Goal: Transaction & Acquisition: Purchase product/service

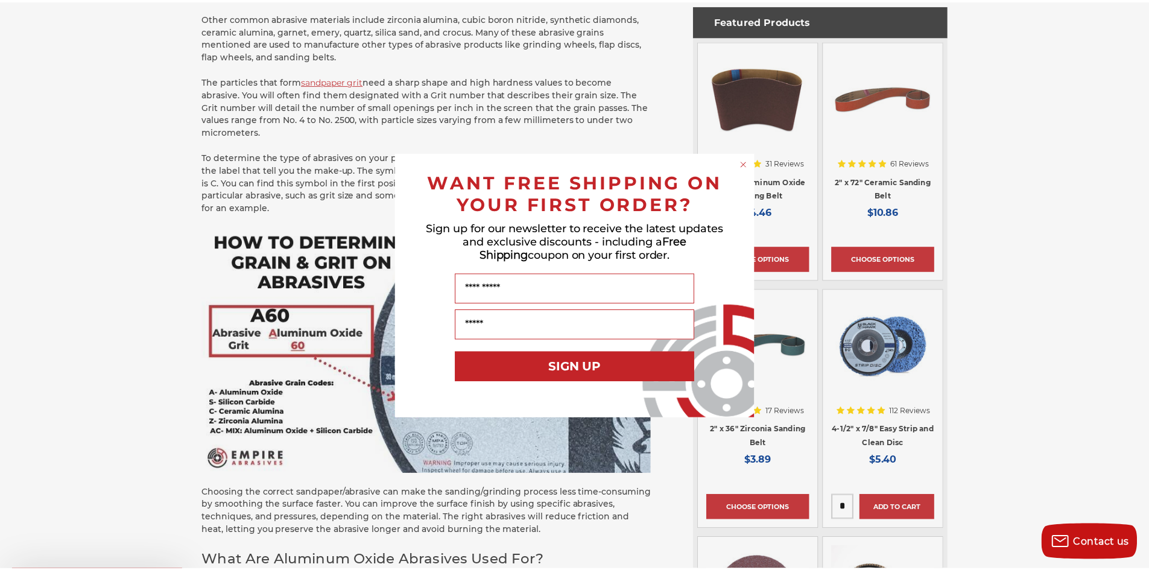
scroll to position [784, 0]
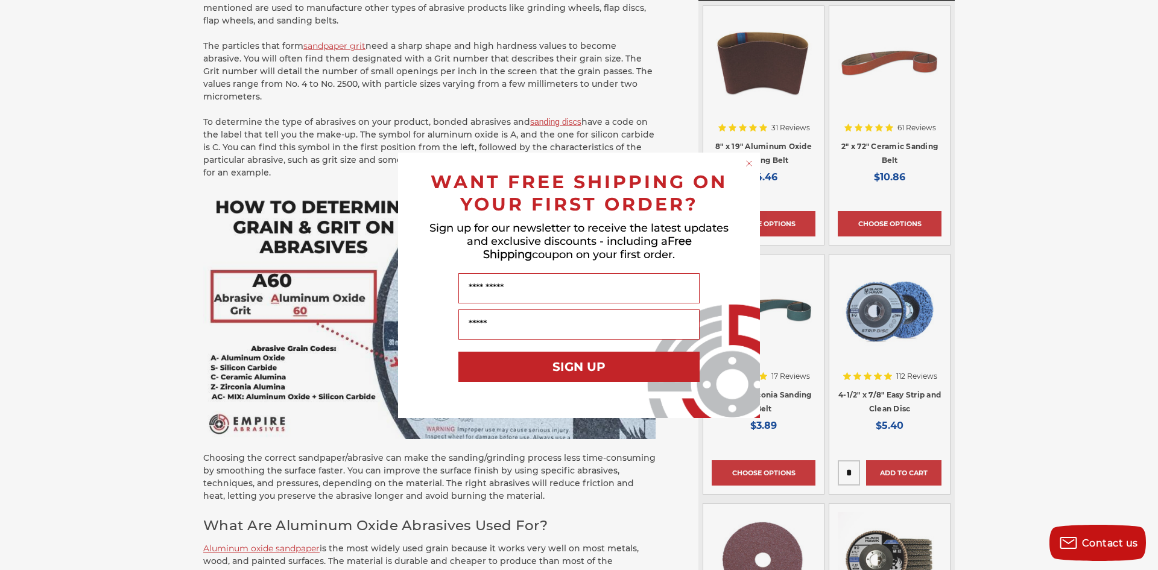
click at [142, 249] on div "Close dialog WANT FREE SHIPPING ON YOUR FIRST ORDER? Sign up for our newsletter…" at bounding box center [579, 285] width 1158 height 570
click at [750, 162] on icon "Close dialog" at bounding box center [749, 163] width 5 height 5
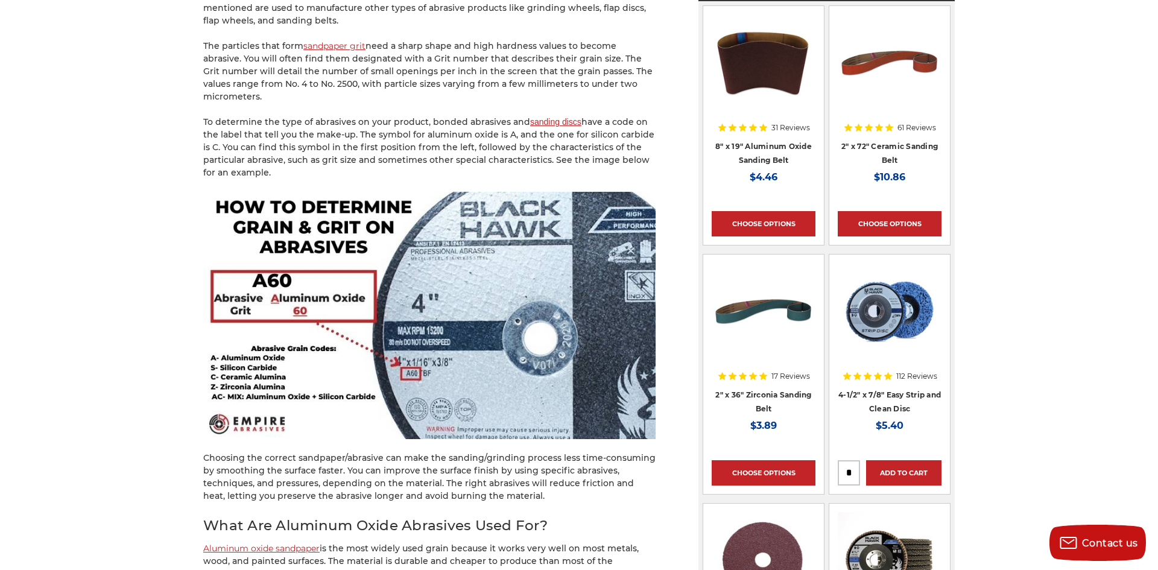
click at [750, 184] on icon "Close dialog" at bounding box center [749, 190] width 12 height 12
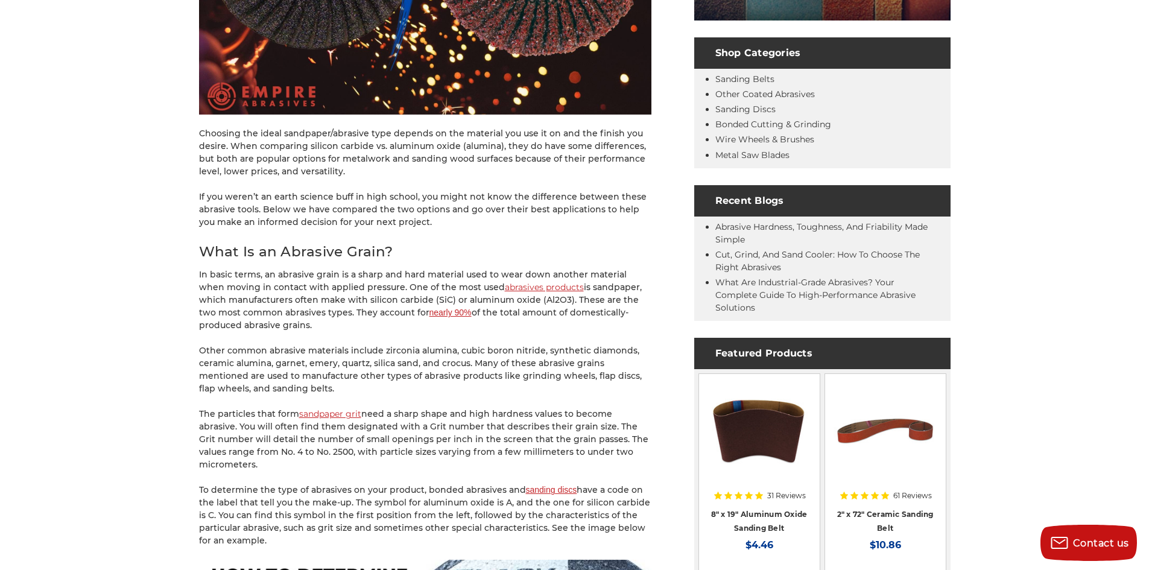
scroll to position [422, 0]
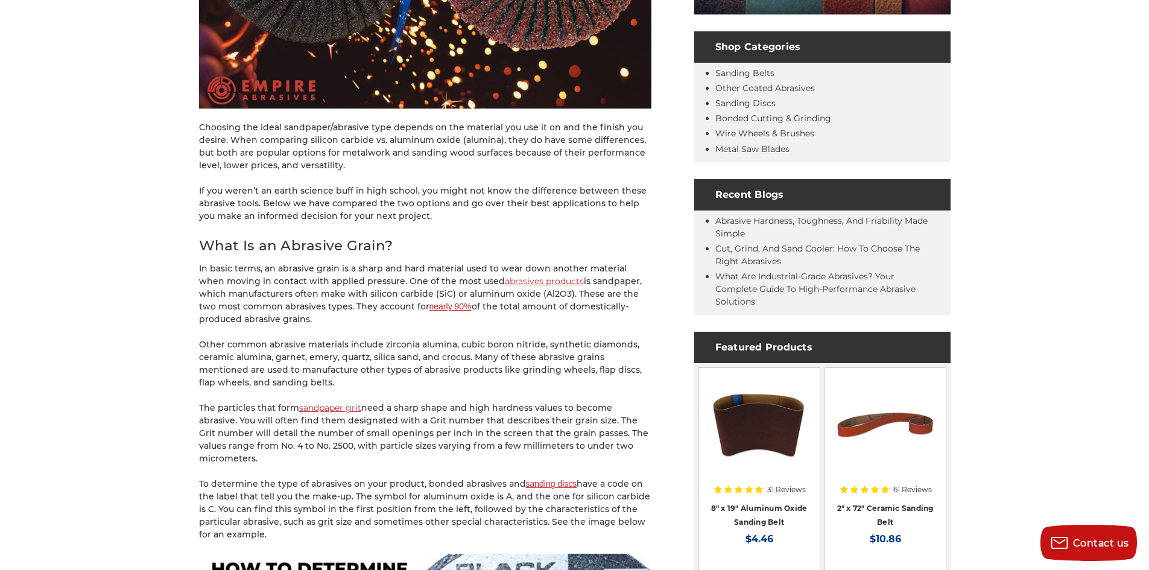
click at [509, 281] on link "abrasives products" at bounding box center [544, 281] width 79 height 11
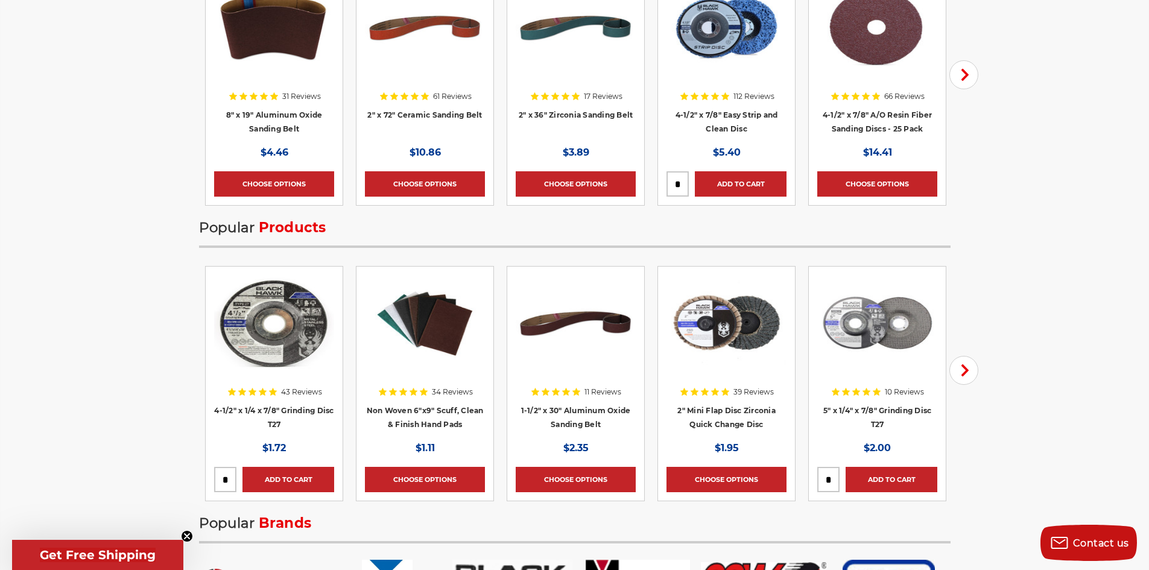
scroll to position [1689, 0]
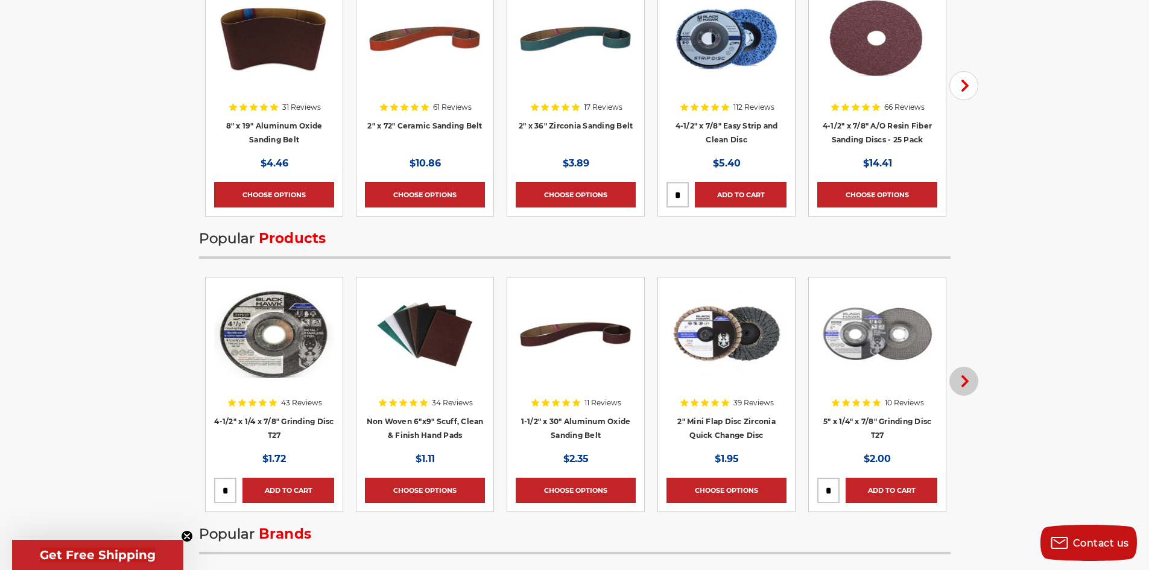
click at [969, 383] on icon "button" at bounding box center [965, 381] width 12 height 12
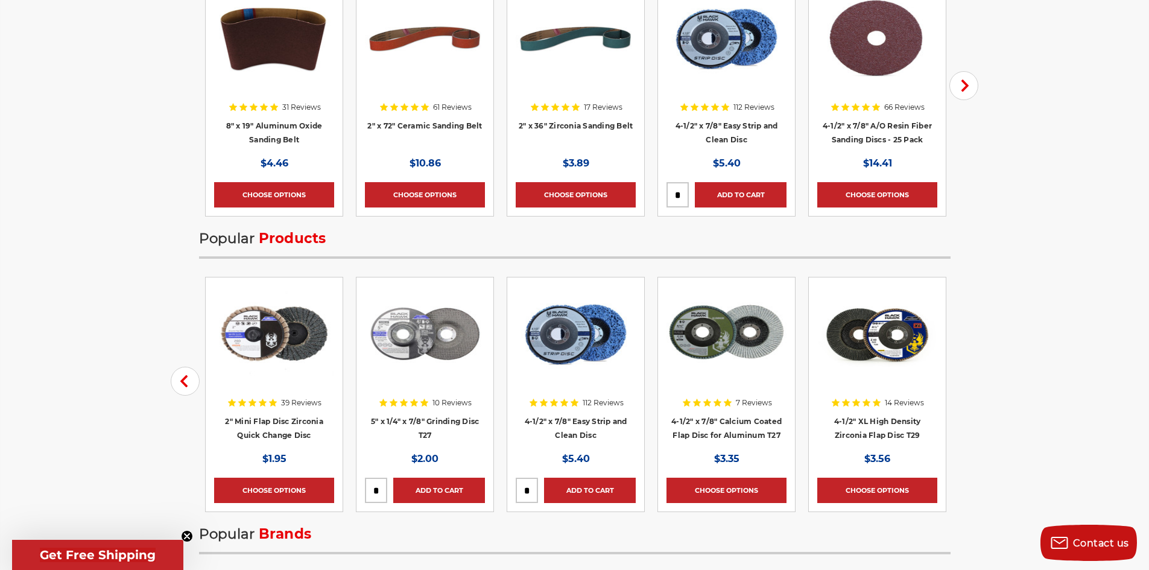
click at [269, 376] on img at bounding box center [274, 334] width 120 height 97
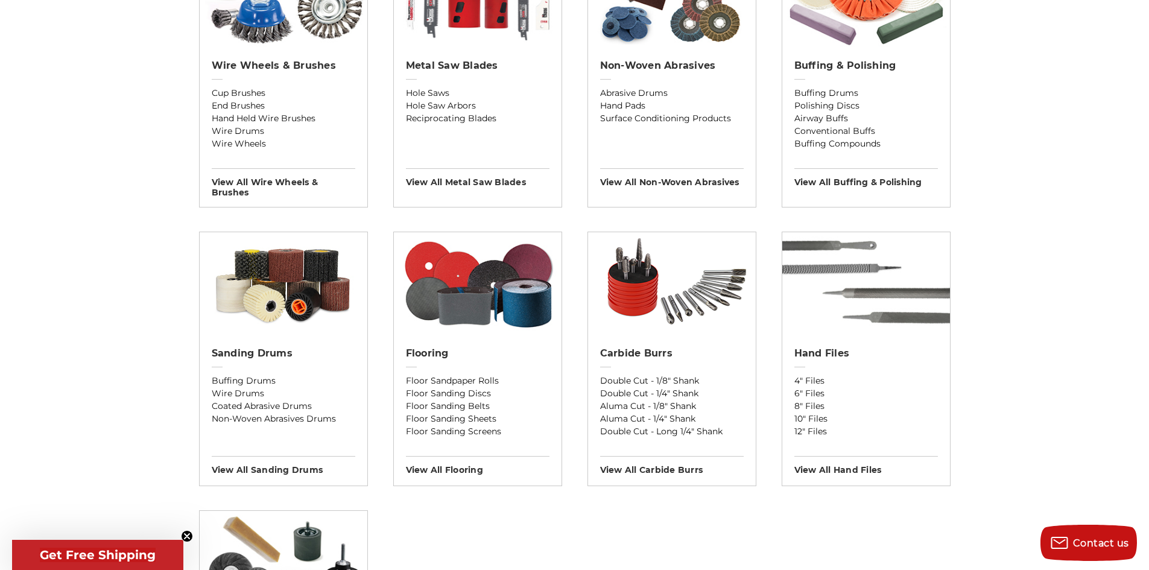
scroll to position [784, 0]
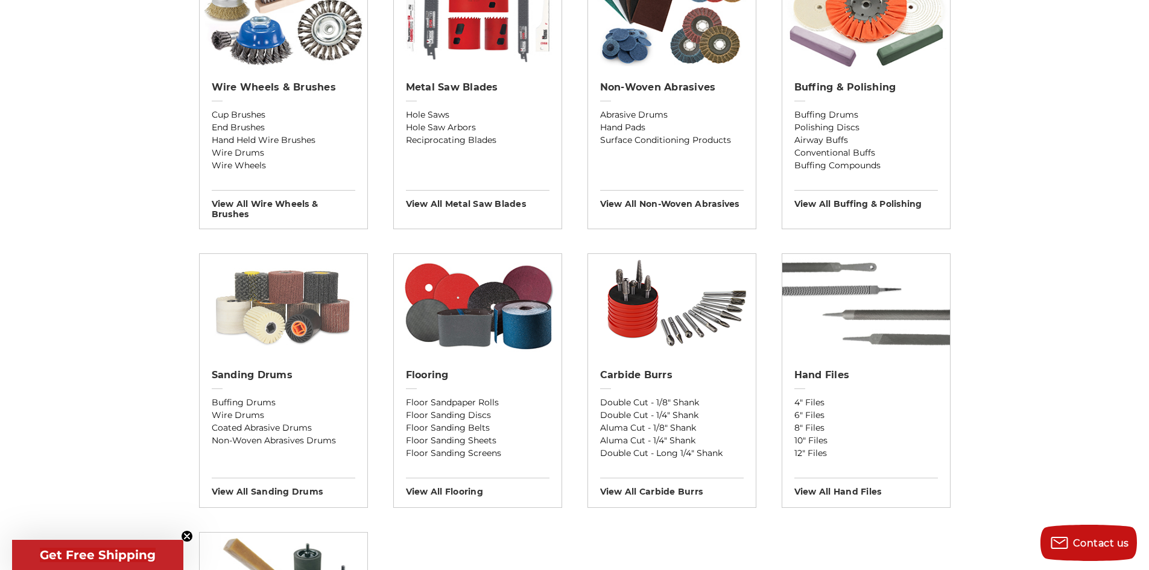
click at [284, 303] on img at bounding box center [284, 305] width 168 height 103
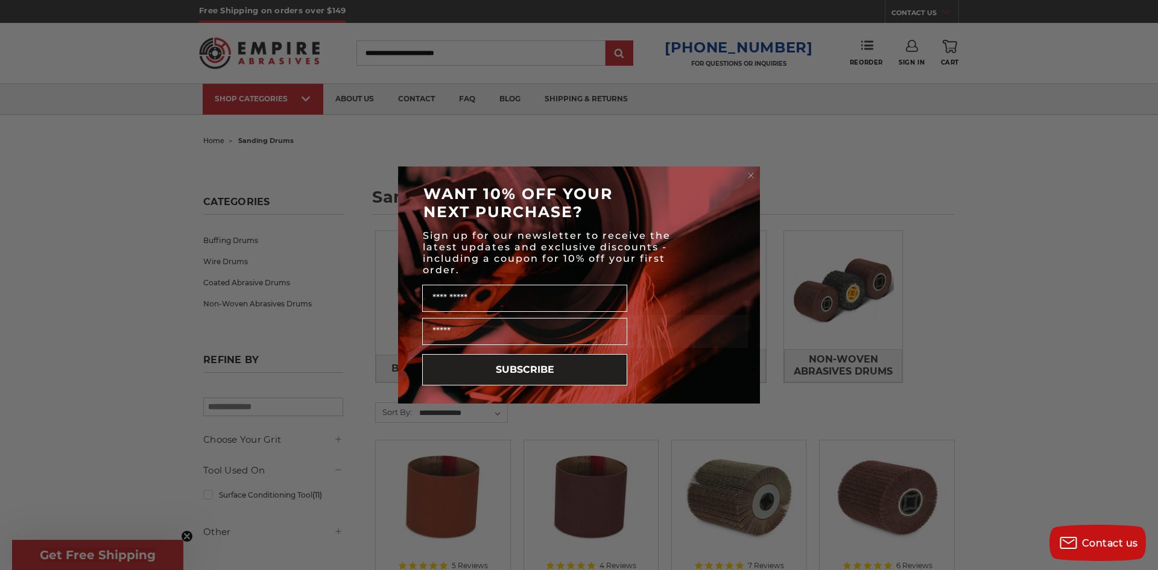
click at [749, 173] on circle "Close dialog" at bounding box center [751, 175] width 11 height 11
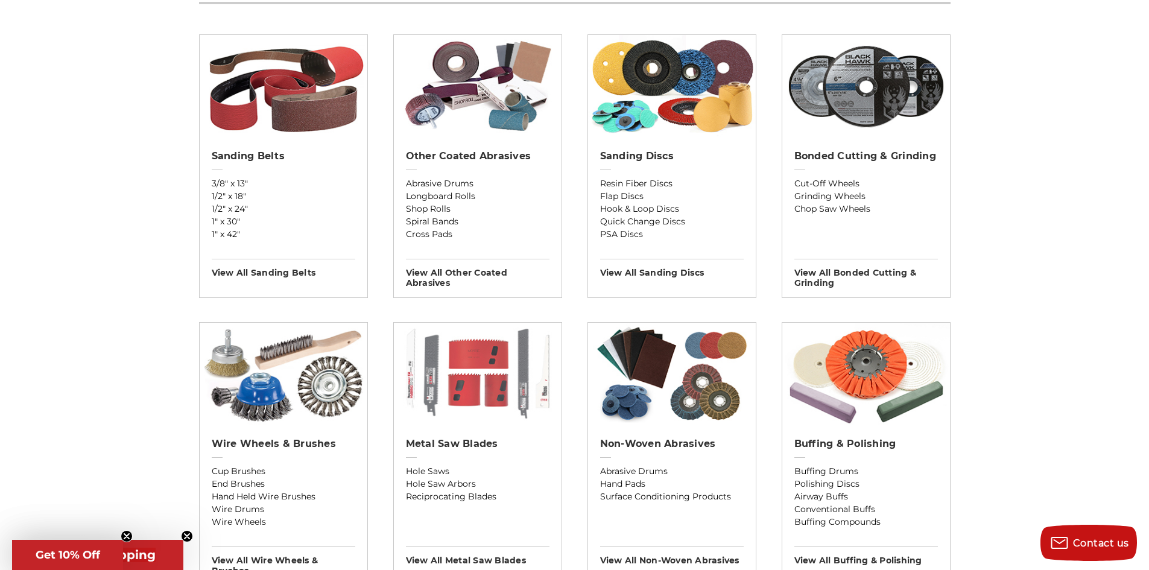
scroll to position [543, 0]
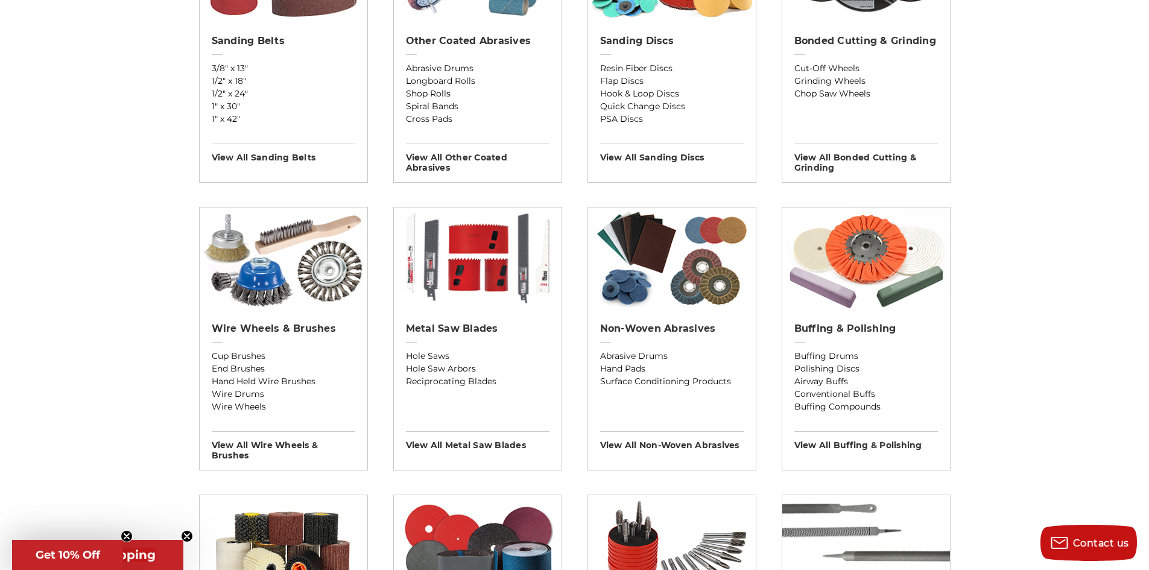
click at [658, 315] on div "Non-woven Abrasives Abrasive Drums Hand Pads Surface Conditioning Products View…" at bounding box center [672, 383] width 168 height 138
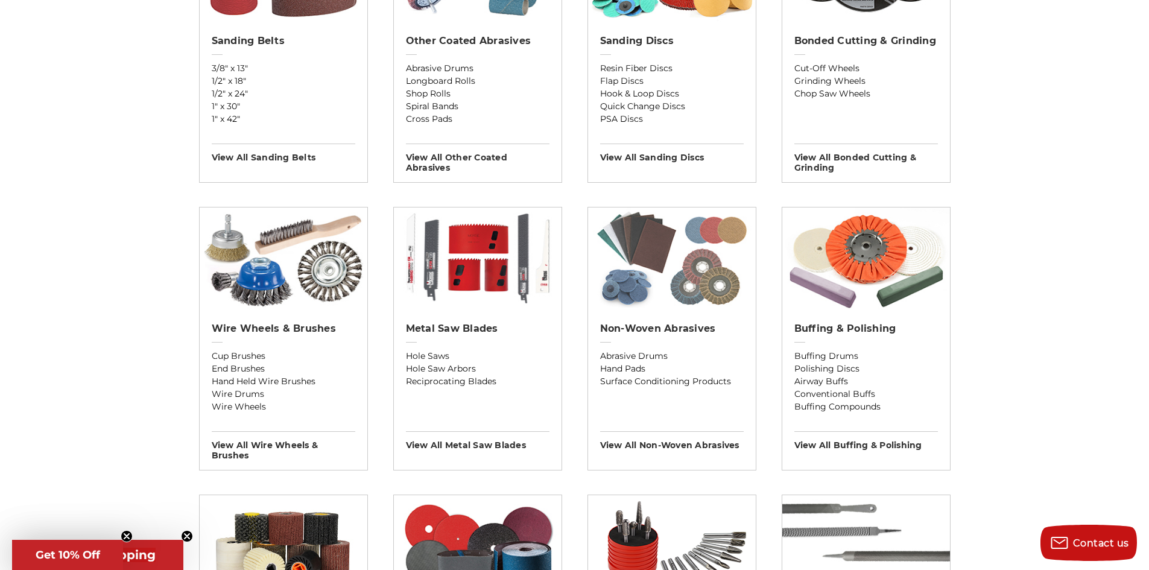
click at [687, 293] on img at bounding box center [672, 259] width 168 height 103
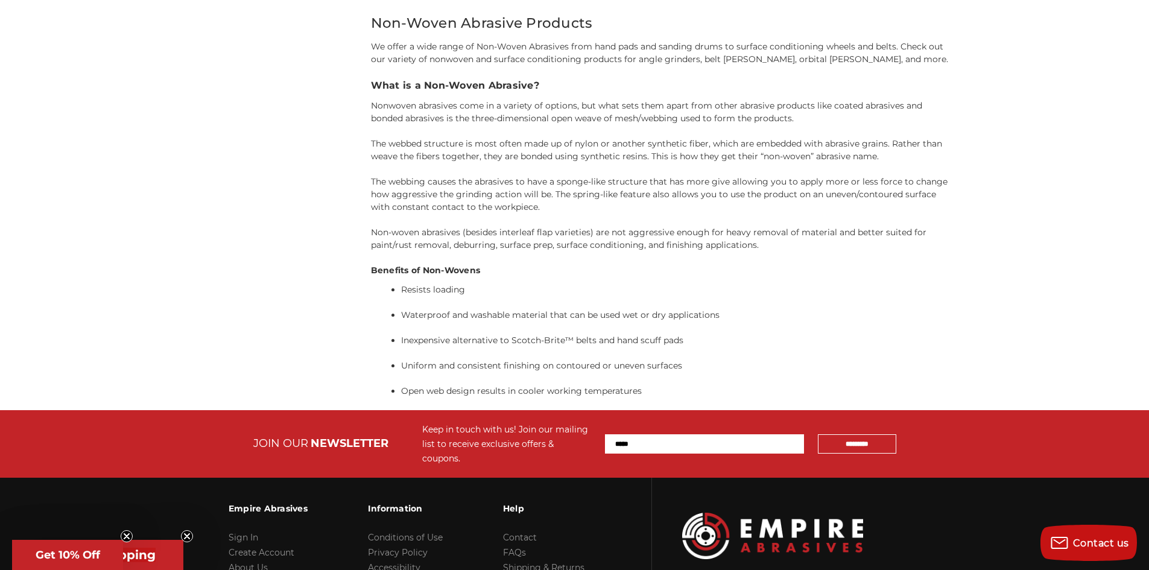
scroll to position [2868, 0]
